Goal: Information Seeking & Learning: Learn about a topic

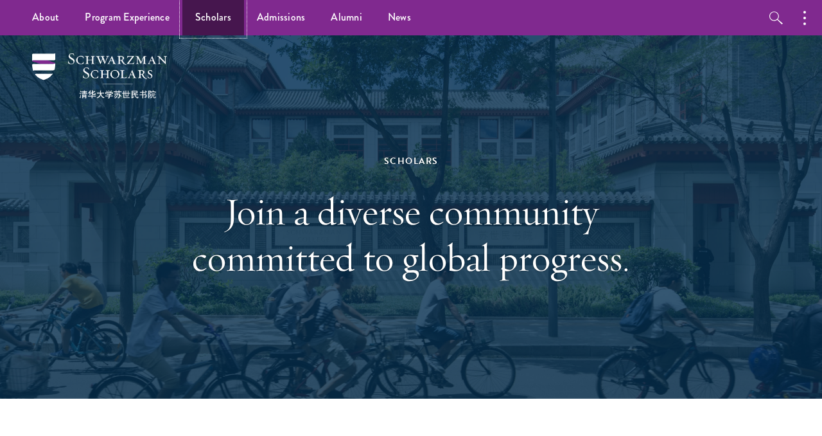
click at [208, 17] on link "Scholars" at bounding box center [213, 17] width 62 height 35
click at [332, 16] on link "Alumni" at bounding box center [346, 17] width 57 height 35
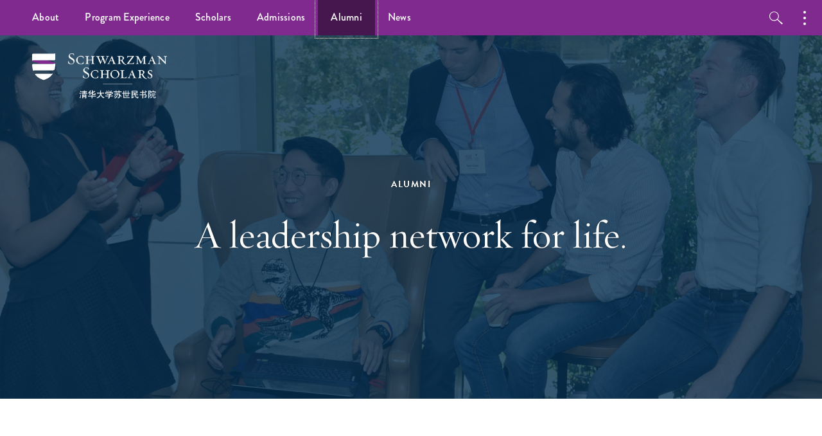
click at [342, 16] on link "Alumni" at bounding box center [346, 17] width 57 height 35
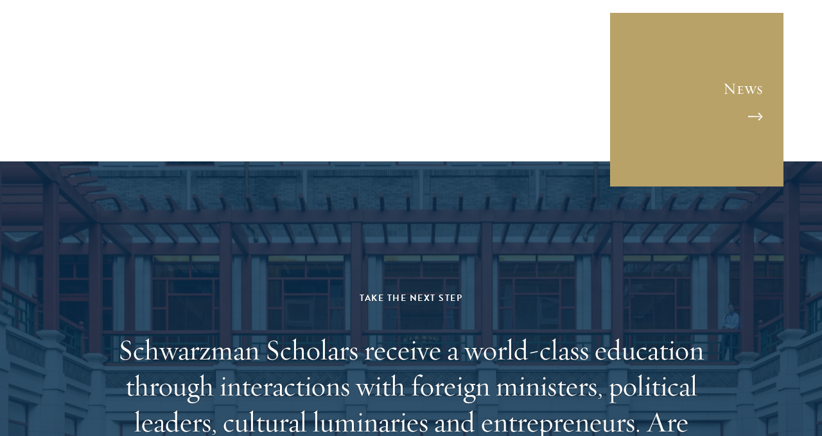
scroll to position [5628, 0]
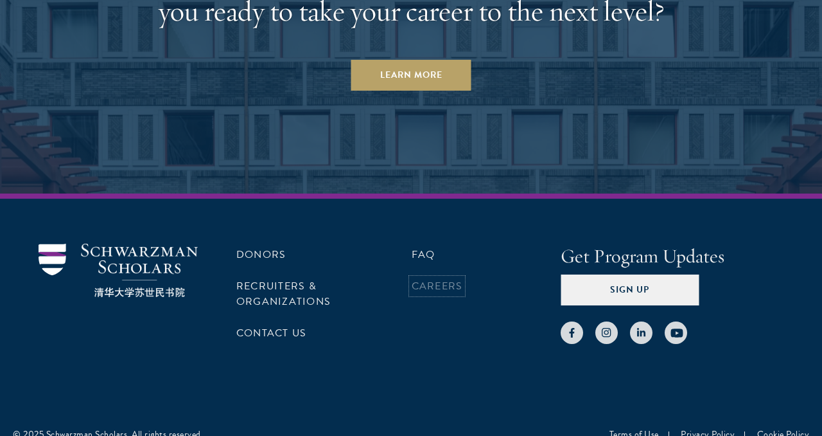
click at [431, 278] on link "Careers" at bounding box center [437, 285] width 51 height 15
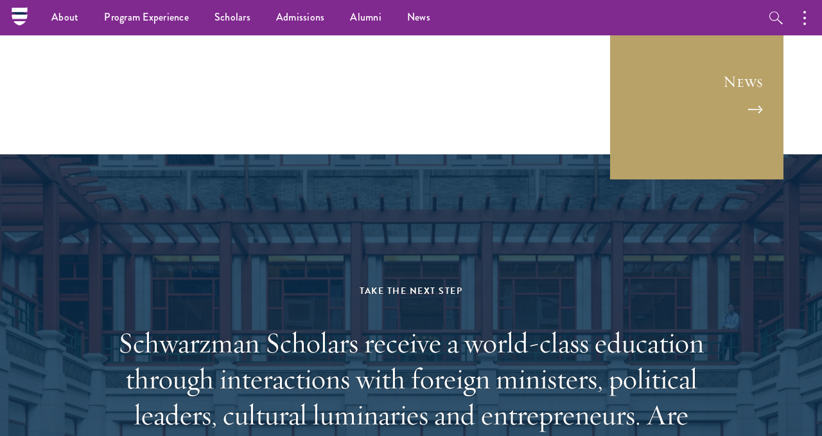
scroll to position [5052, 0]
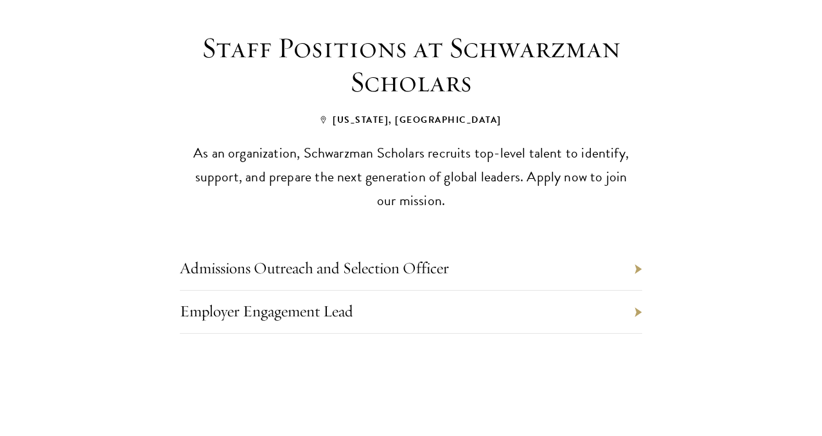
scroll to position [561, 0]
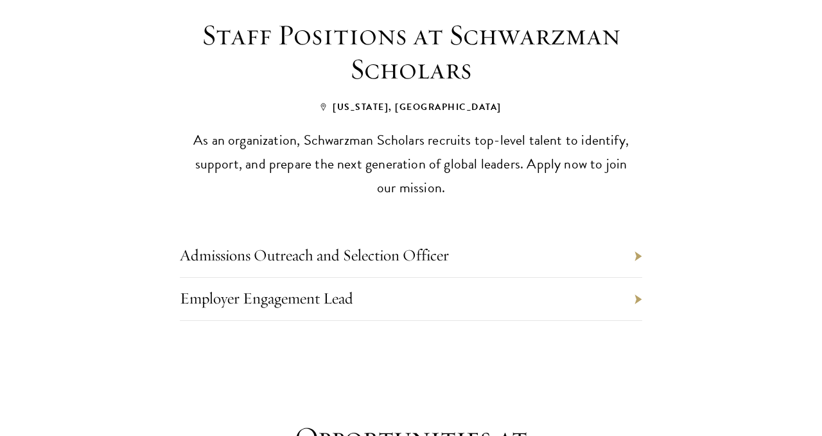
click at [459, 241] on li "Admissions Outreach and Selection Officer" at bounding box center [411, 255] width 463 height 43
click at [495, 234] on li "Admissions Outreach and Selection Officer" at bounding box center [411, 255] width 463 height 43
click at [635, 246] on li "Admissions Outreach and Selection Officer" at bounding box center [411, 255] width 463 height 43
click at [636, 234] on li "Admissions Outreach and Selection Officer" at bounding box center [411, 255] width 463 height 43
click at [333, 234] on li "Admissions Outreach and Selection Officer" at bounding box center [411, 255] width 463 height 43
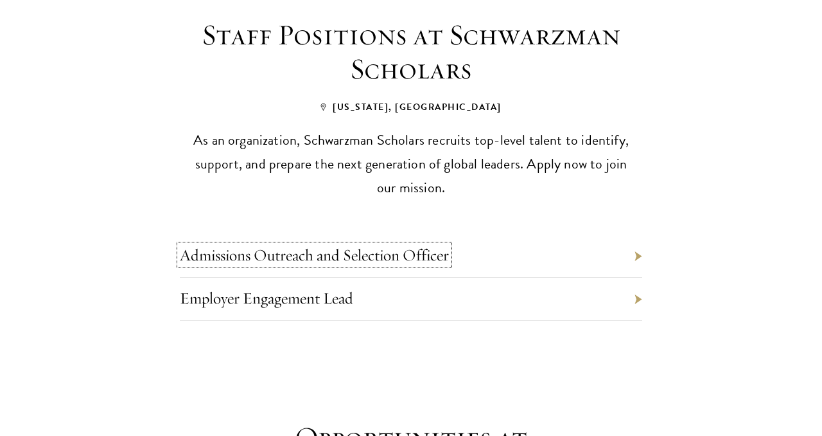
click at [330, 245] on link "Admissions Outreach and Selection Officer" at bounding box center [314, 255] width 269 height 20
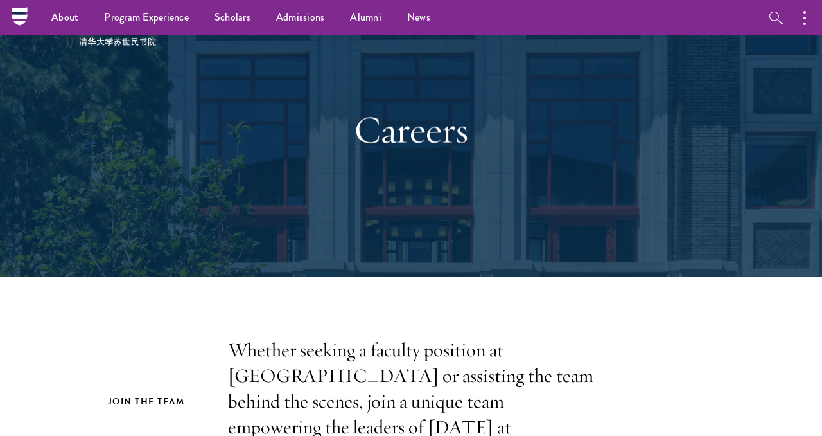
scroll to position [0, 0]
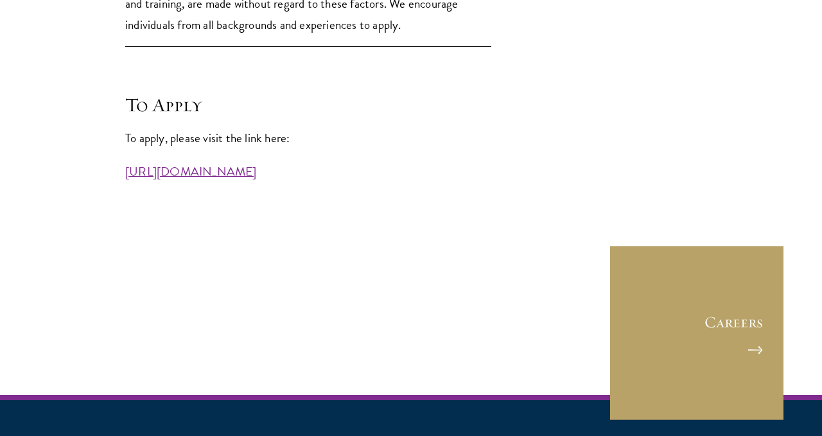
scroll to position [3524, 0]
